Goal: Task Accomplishment & Management: Use online tool/utility

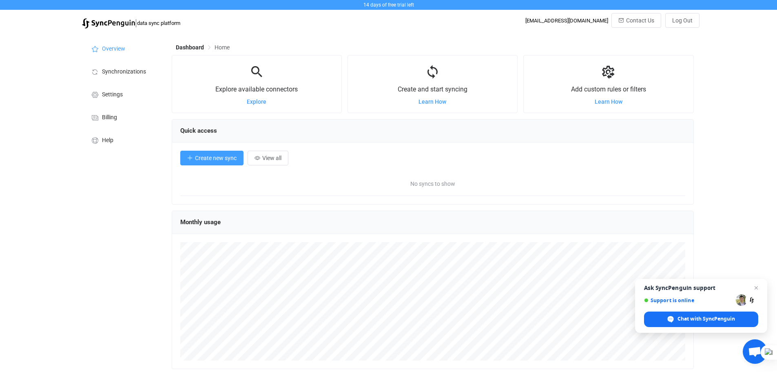
scroll to position [158, 522]
click at [206, 160] on span "Create new sync" at bounding box center [216, 158] width 42 height 7
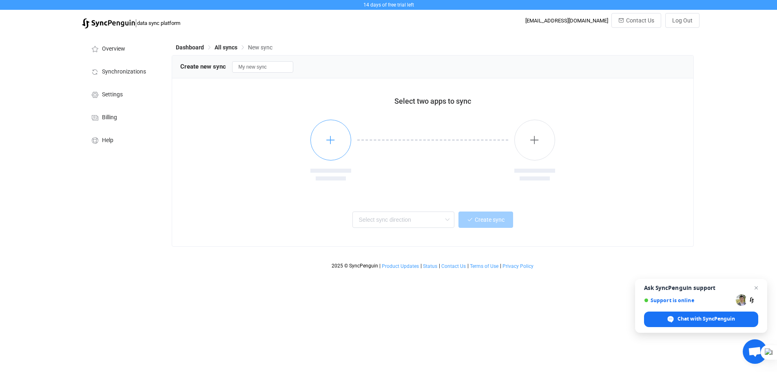
click at [334, 151] on button "button" at bounding box center [330, 139] width 41 height 41
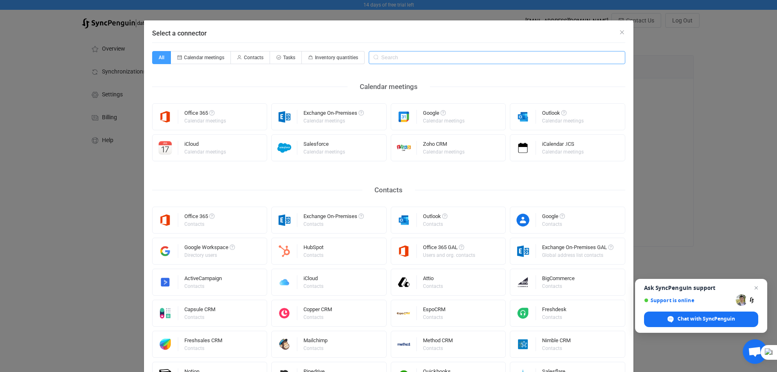
click at [420, 60] on input "Select a connector" at bounding box center [497, 57] width 257 height 13
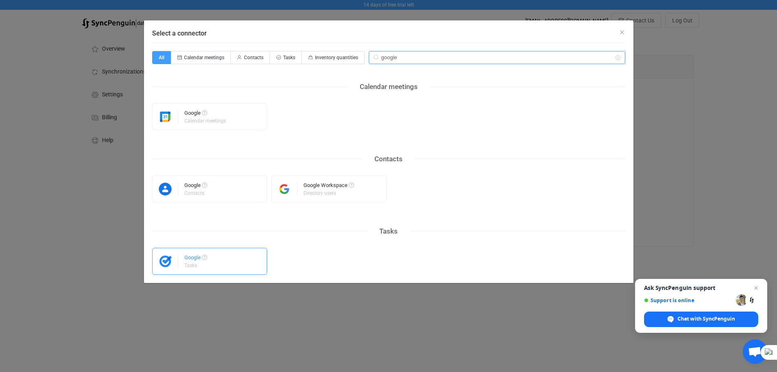
type input "google"
click at [196, 263] on div "Tasks" at bounding box center [195, 265] width 22 height 5
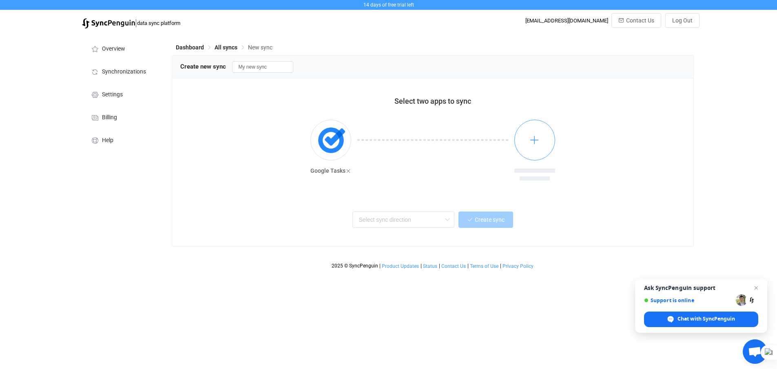
click at [533, 148] on button "button" at bounding box center [534, 139] width 41 height 41
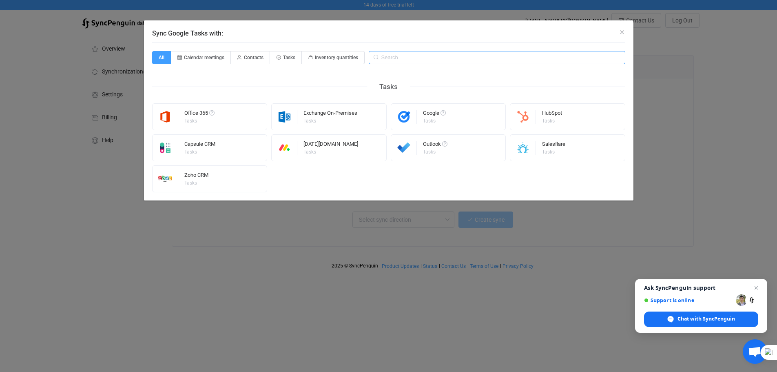
click at [434, 63] on input "Sync Google Tasks with:" at bounding box center [497, 57] width 257 height 13
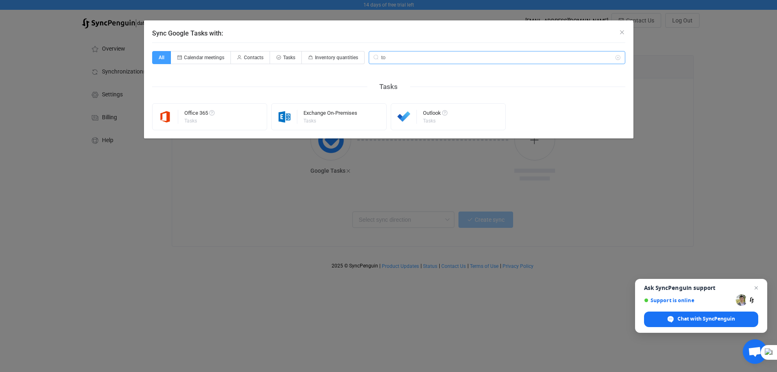
type input "t"
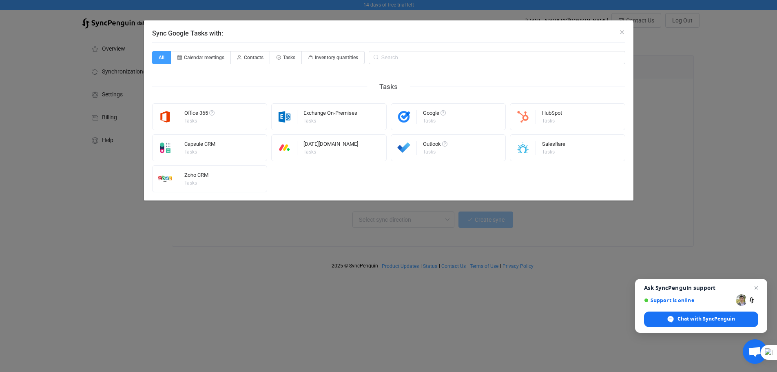
click at [684, 80] on div "Sync Google Tasks with: All Calendar meetings Contacts Tasks Inventory quantiti…" at bounding box center [388, 186] width 777 height 372
